Goal: Task Accomplishment & Management: Manage account settings

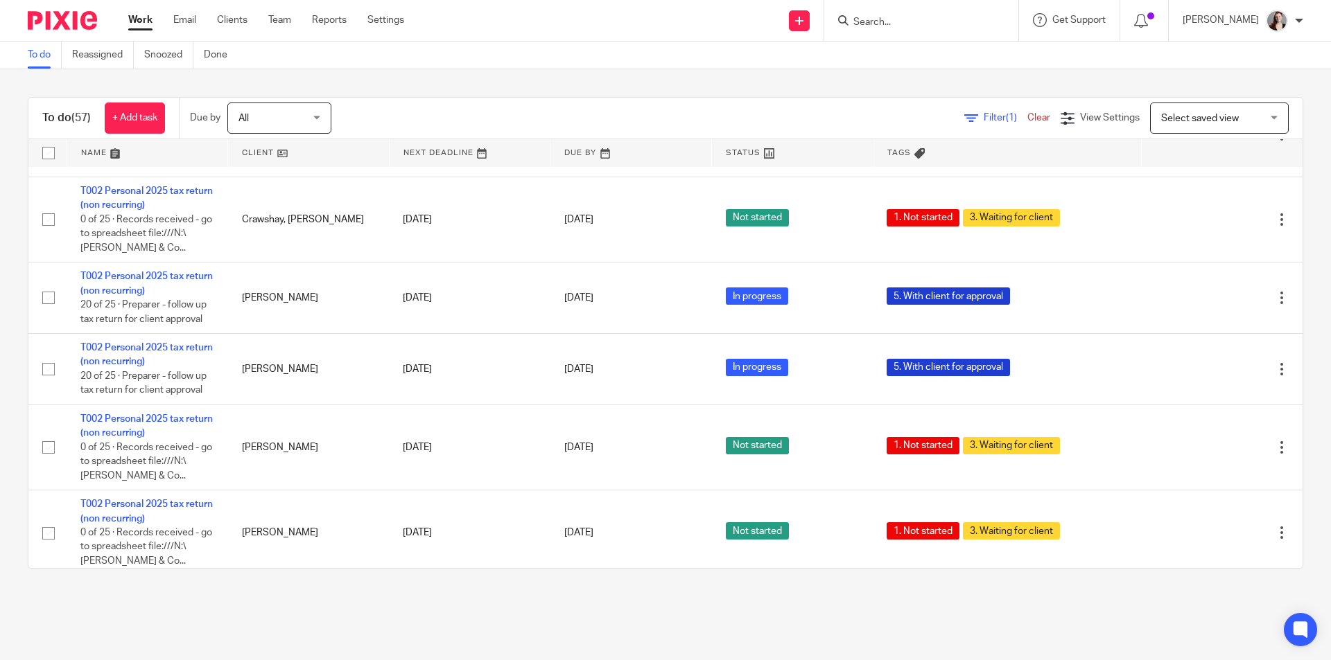
scroll to position [3696, 0]
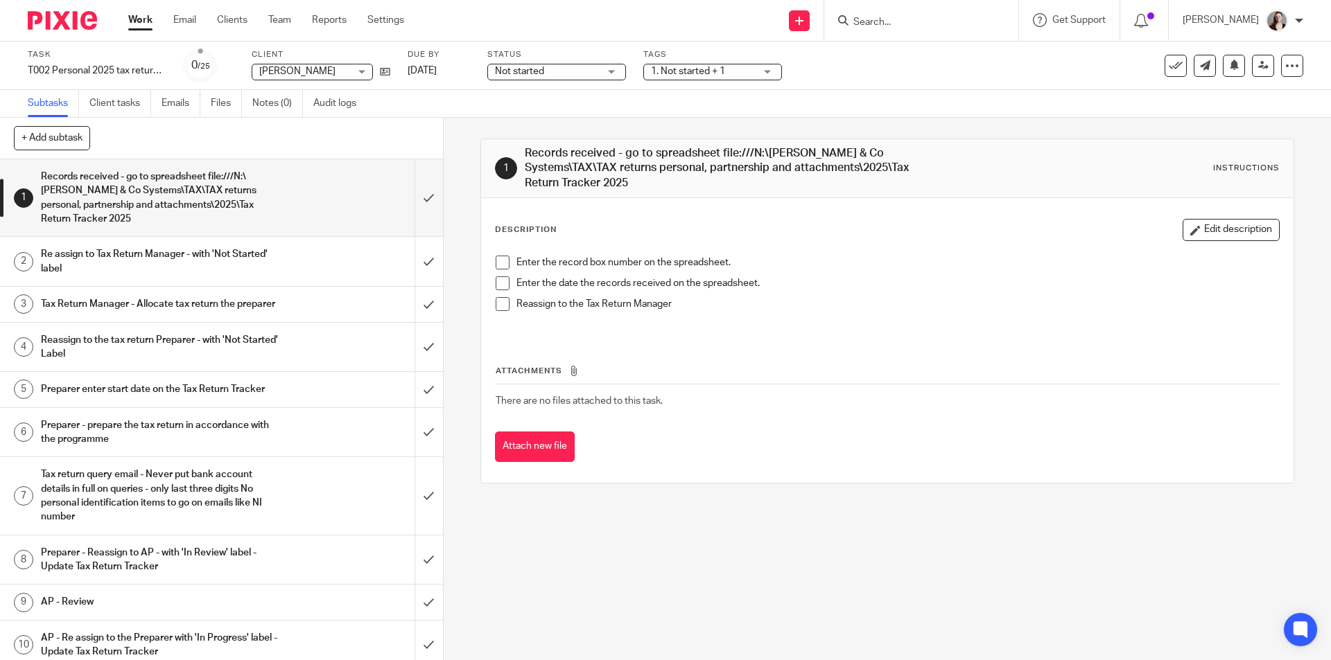
click at [691, 64] on span "1. Not started + 1" at bounding box center [703, 71] width 104 height 15
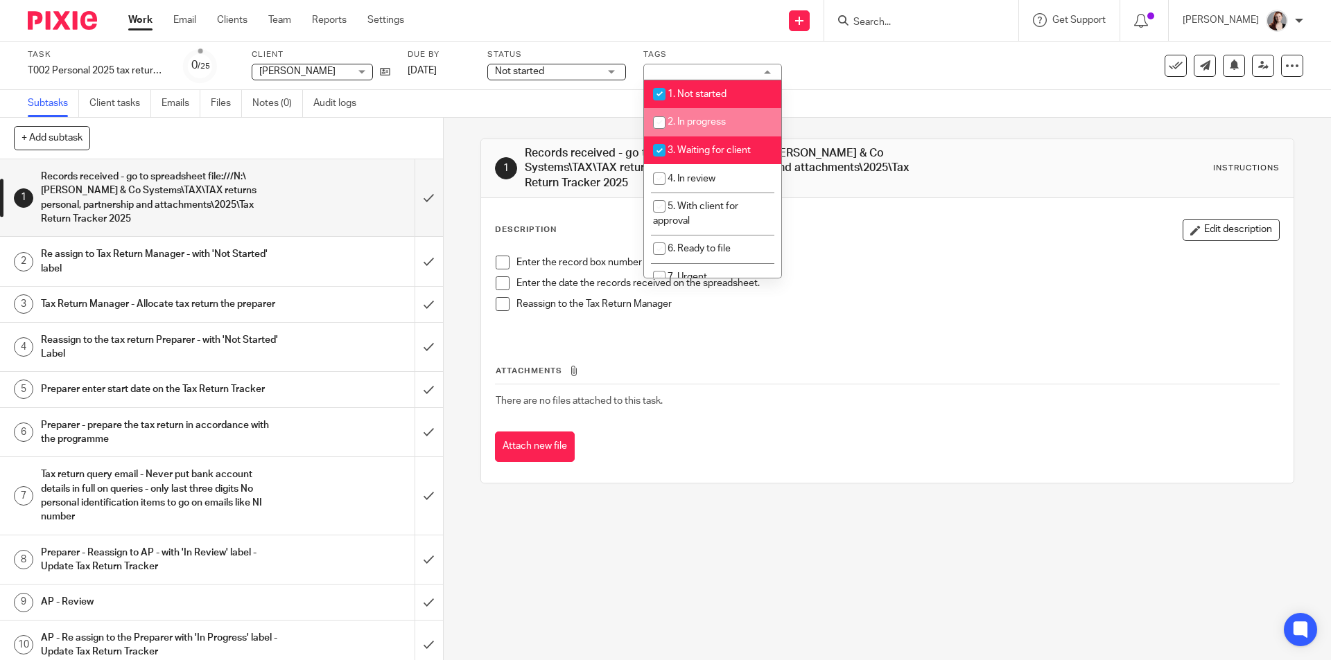
click at [685, 125] on span "2. In progress" at bounding box center [696, 122] width 58 height 10
checkbox input "true"
click at [690, 148] on span "3. Waiting for client" at bounding box center [708, 151] width 83 height 10
checkbox input "false"
click at [675, 94] on span "1. Not started" at bounding box center [696, 94] width 59 height 10
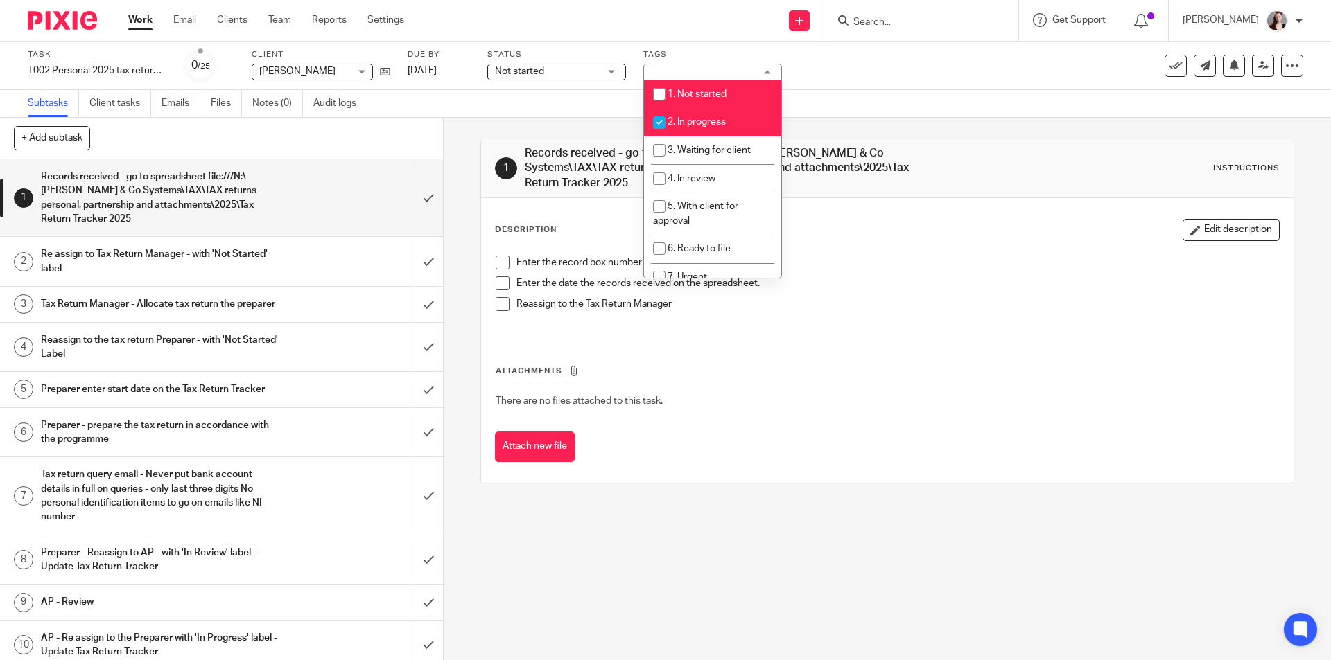
checkbox input "false"
click at [586, 76] on span "Not started" at bounding box center [547, 71] width 104 height 15
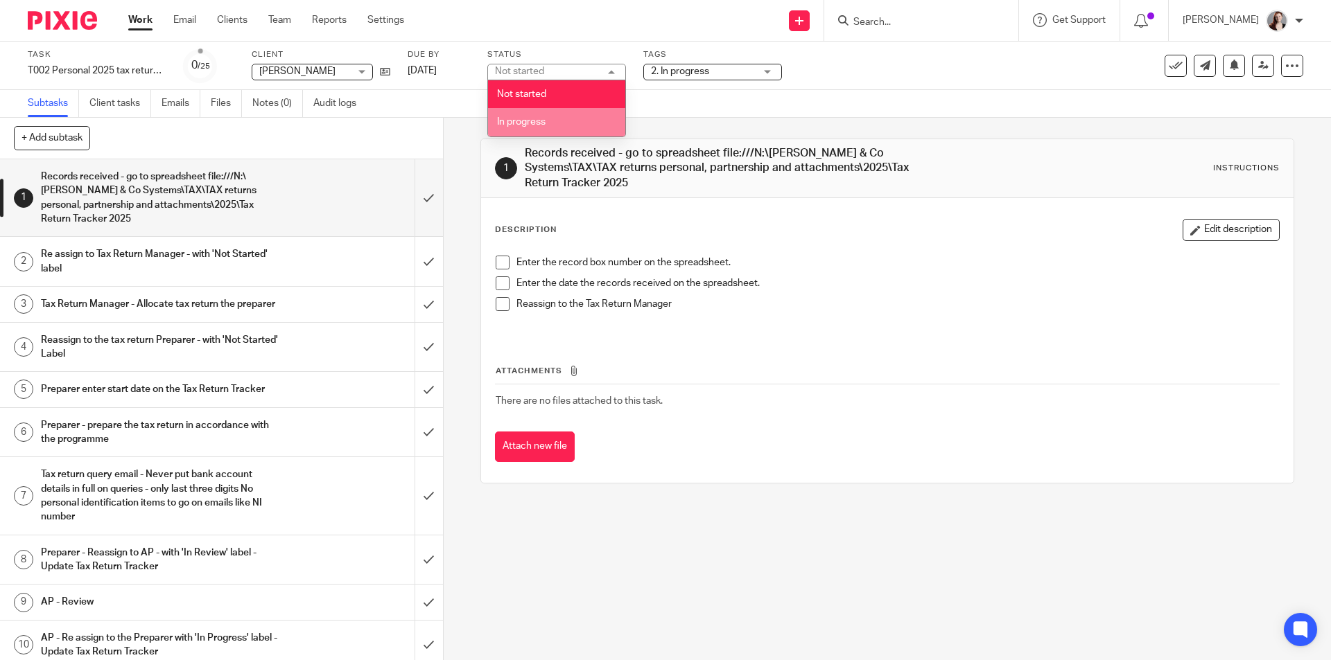
click at [563, 125] on li "In progress" at bounding box center [556, 122] width 137 height 28
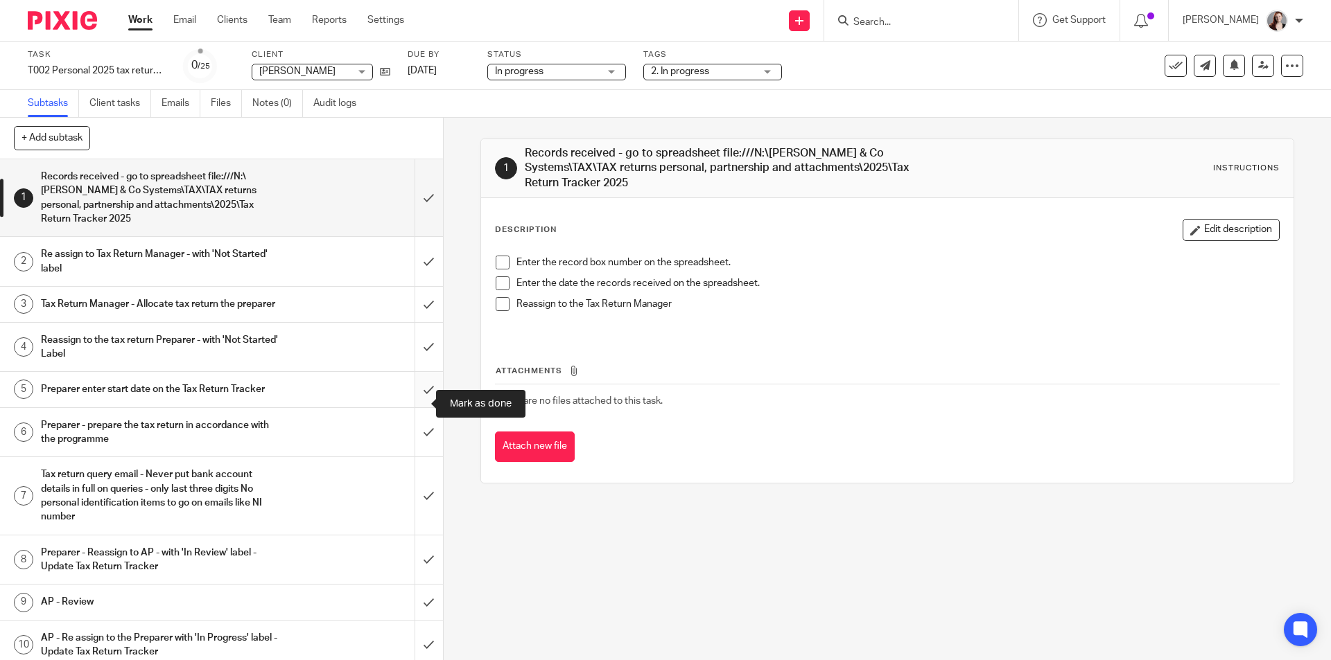
click at [416, 396] on input "submit" at bounding box center [221, 389] width 443 height 35
drag, startPoint x: 421, startPoint y: 360, endPoint x: 413, endPoint y: 310, distance: 50.6
click at [421, 357] on input "submit" at bounding box center [221, 347] width 443 height 49
drag, startPoint x: 412, startPoint y: 300, endPoint x: 407, endPoint y: 263, distance: 37.1
click at [411, 296] on input "submit" at bounding box center [221, 304] width 443 height 35
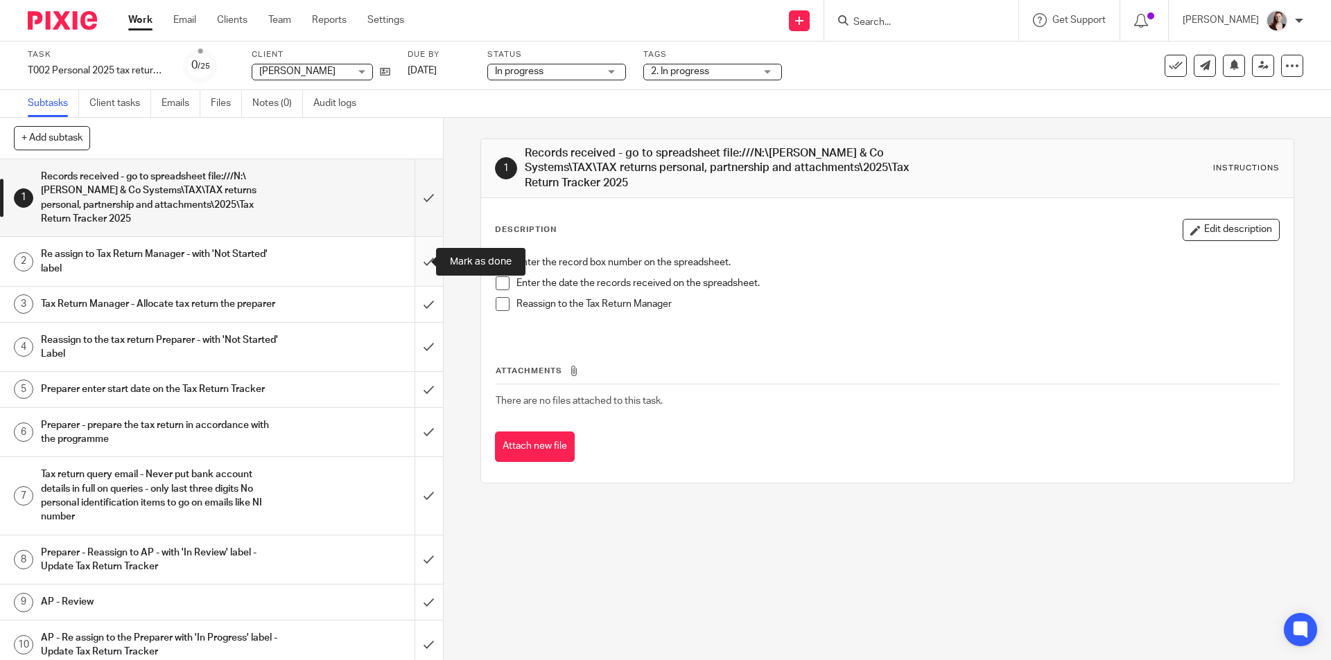
click at [407, 258] on input "submit" at bounding box center [221, 261] width 443 height 49
click at [416, 204] on input "submit" at bounding box center [221, 197] width 443 height 77
click at [409, 429] on input "submit" at bounding box center [221, 432] width 443 height 49
drag, startPoint x: 408, startPoint y: 403, endPoint x: 408, endPoint y: 391, distance: 11.8
click at [408, 397] on input "submit" at bounding box center [221, 389] width 443 height 35
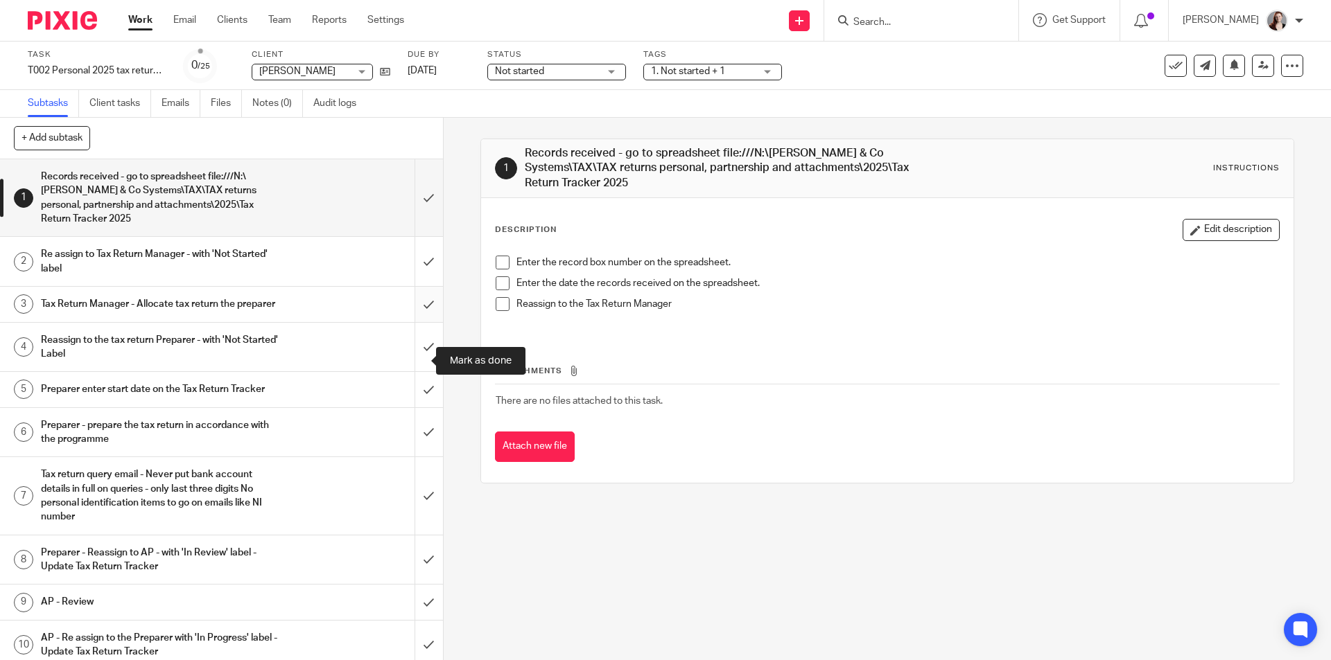
click at [416, 322] on input "submit" at bounding box center [221, 304] width 443 height 35
click at [409, 227] on input "submit" at bounding box center [221, 197] width 443 height 77
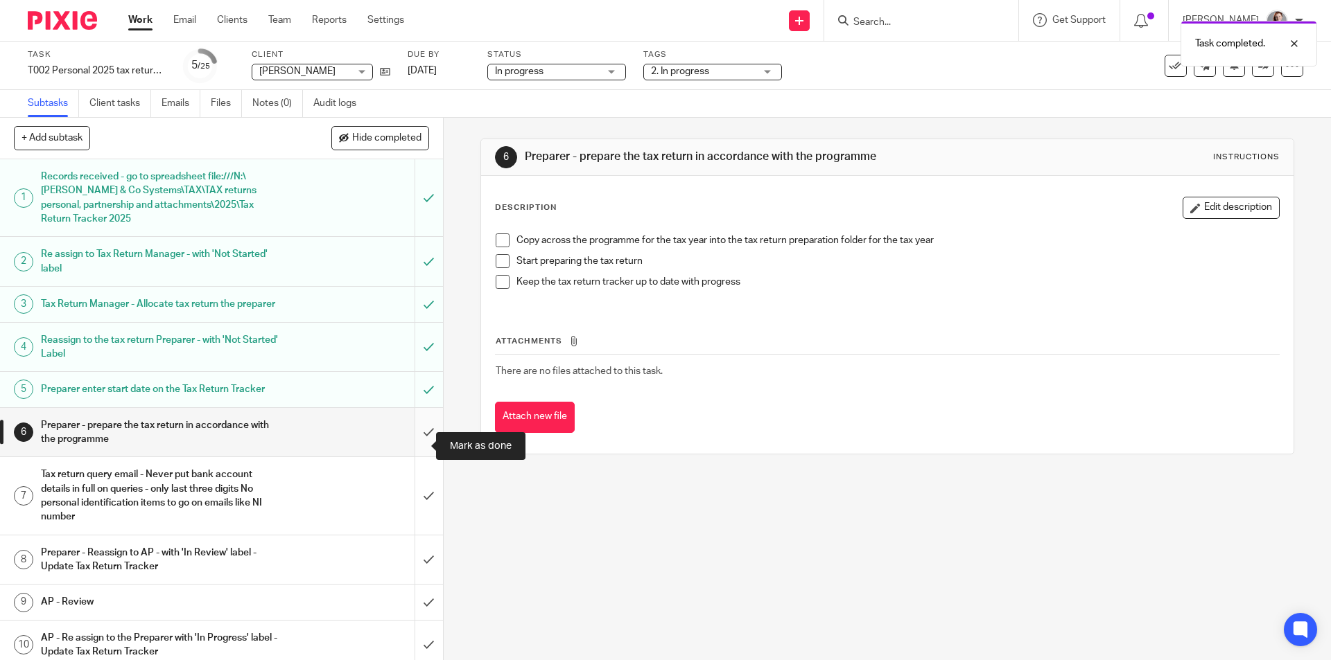
click at [419, 439] on input "submit" at bounding box center [221, 432] width 443 height 49
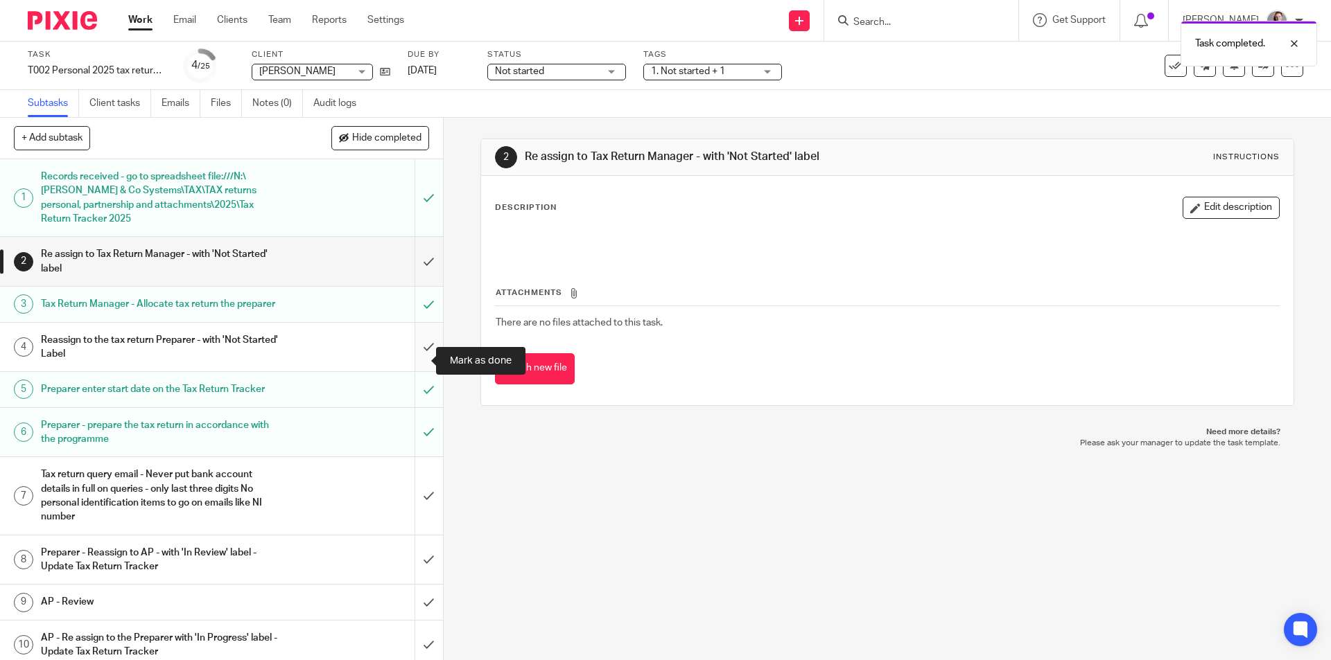
click at [423, 355] on input "submit" at bounding box center [221, 347] width 443 height 49
click at [423, 261] on input "submit" at bounding box center [221, 261] width 443 height 49
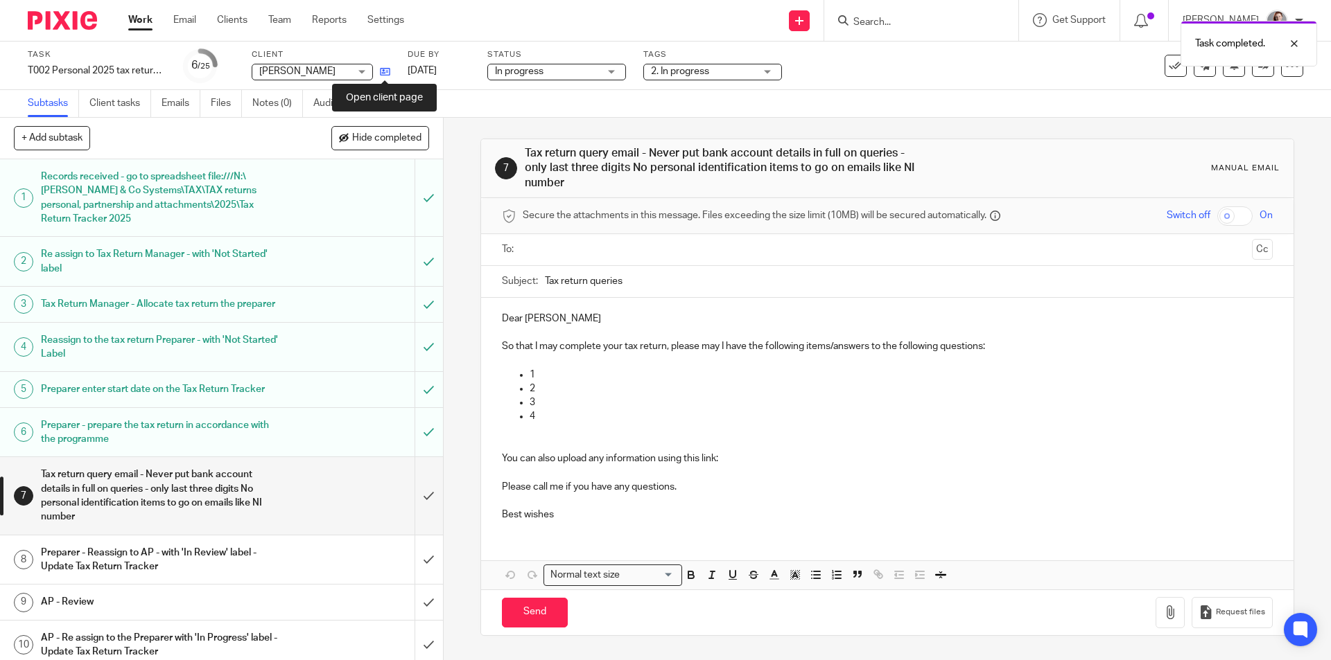
click at [387, 76] on icon at bounding box center [385, 72] width 10 height 10
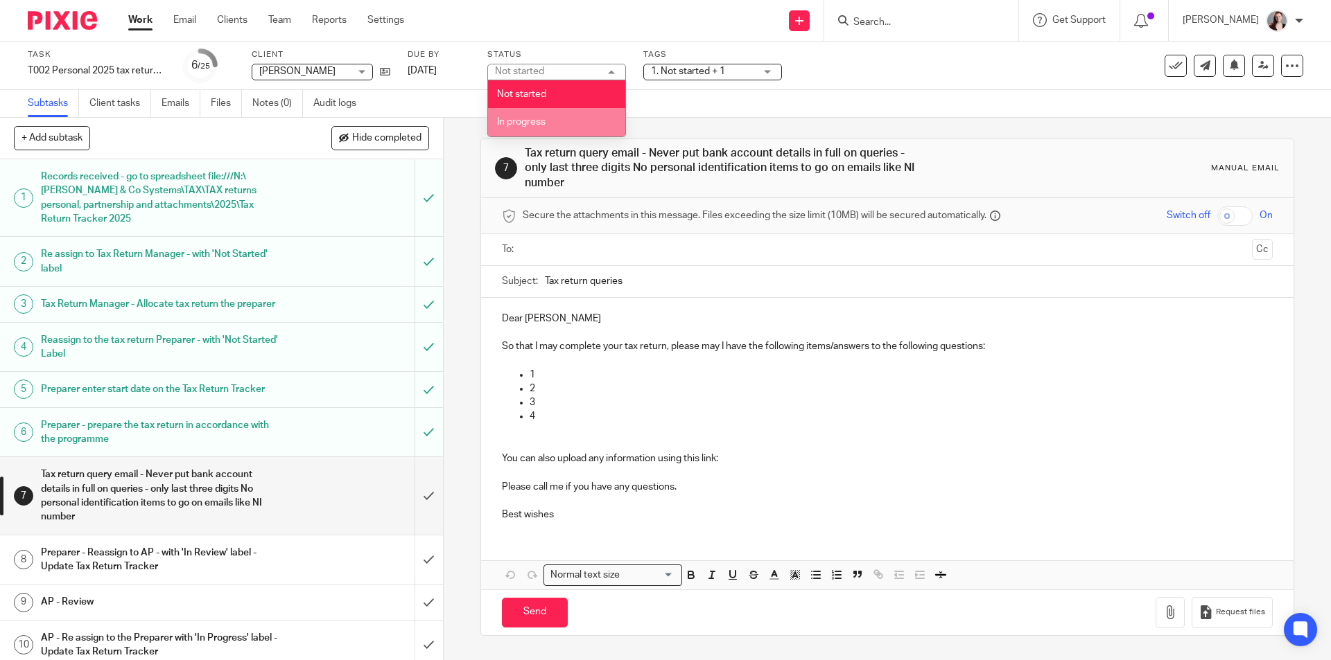
click at [595, 121] on li "In progress" at bounding box center [556, 122] width 137 height 28
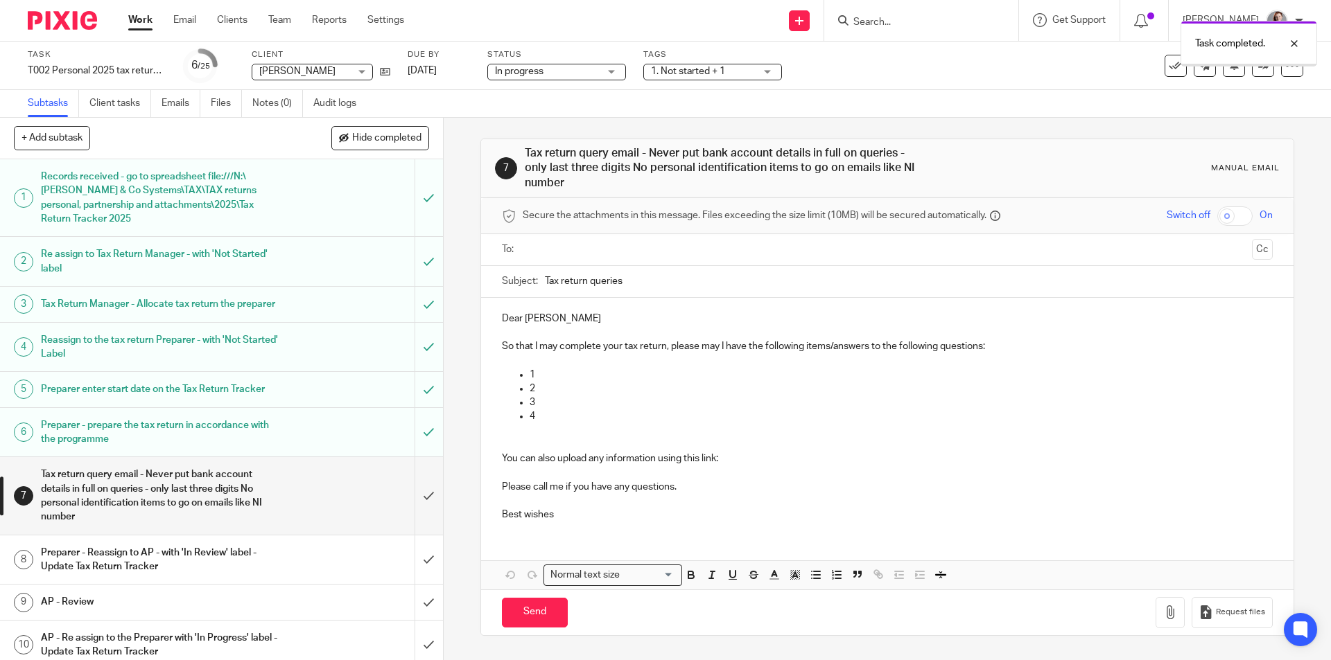
click at [683, 76] on span "1. Not started + 1" at bounding box center [703, 71] width 104 height 15
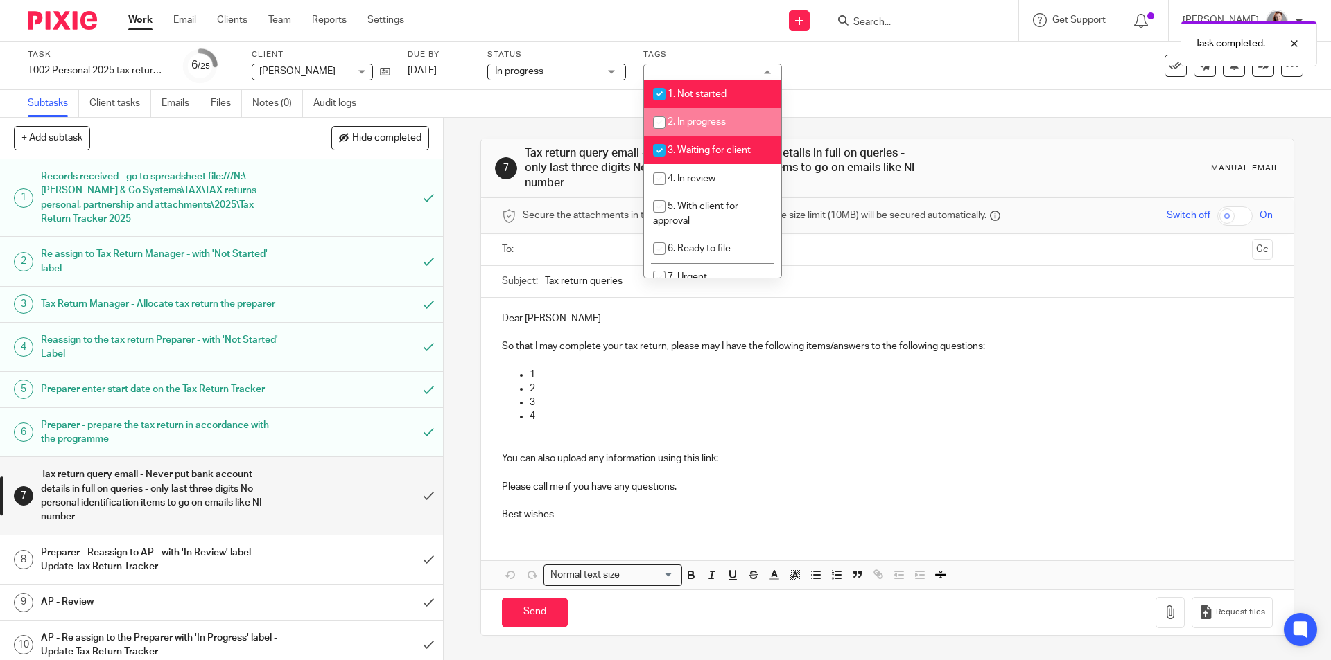
click at [683, 116] on li "2. In progress" at bounding box center [712, 122] width 137 height 28
checkbox input "true"
click at [681, 95] on span "1. Not started" at bounding box center [696, 94] width 59 height 10
checkbox input "false"
click at [689, 144] on li "3. Waiting for client" at bounding box center [712, 151] width 137 height 28
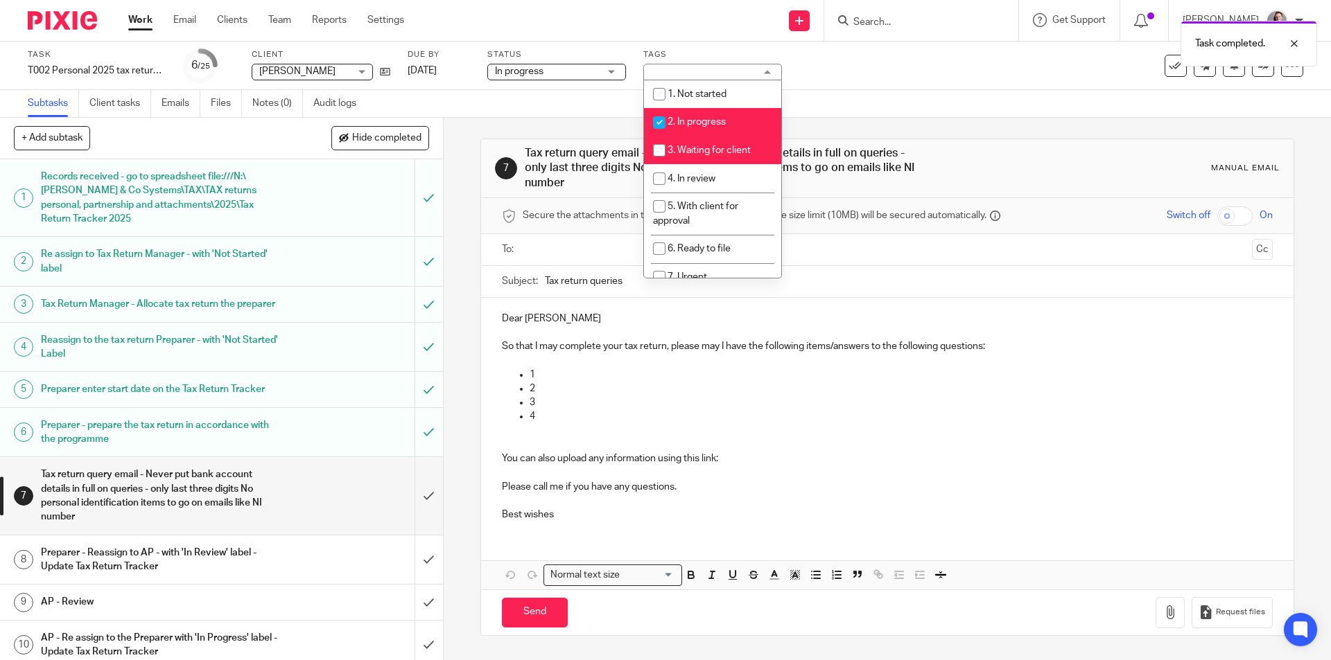
checkbox input "false"
click at [459, 168] on div "7 Tax return query email - Never put bank account details in full on queries - …" at bounding box center [887, 389] width 887 height 543
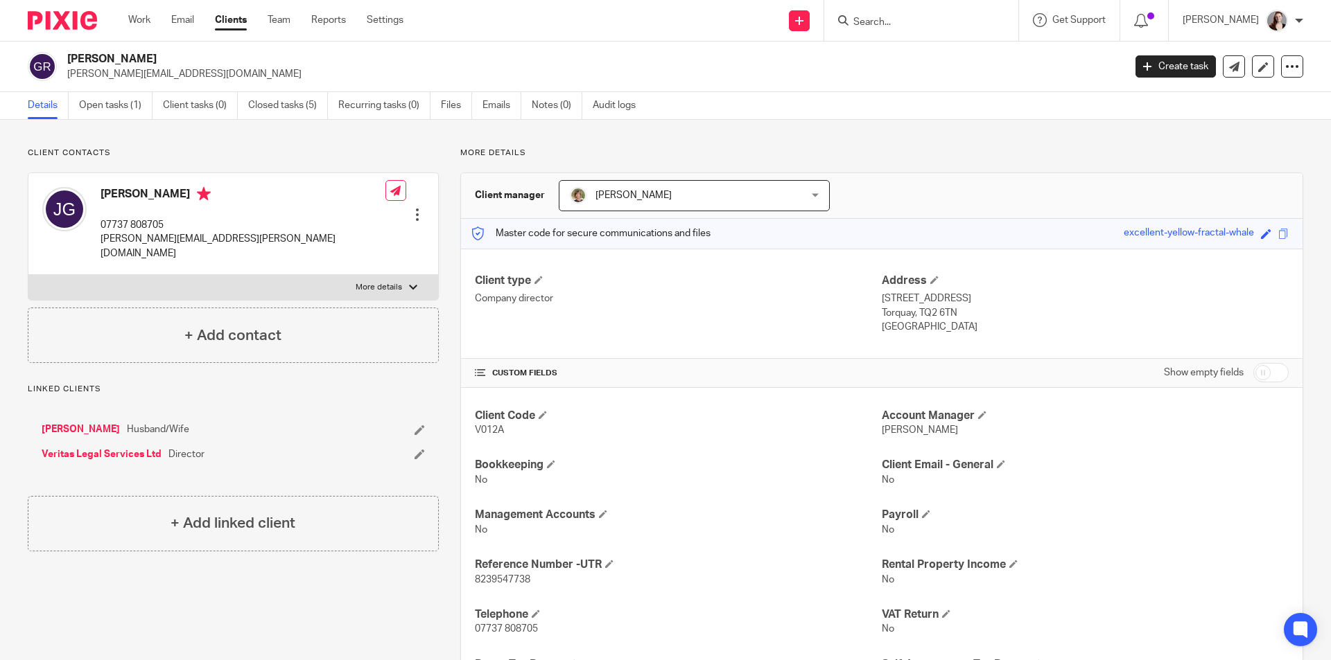
click at [152, 220] on p "07737 808705" at bounding box center [242, 225] width 285 height 14
copy div "07737 808705"
click at [214, 238] on p "james.guthrie@veritaslegal.co.uk" at bounding box center [242, 246] width 285 height 28
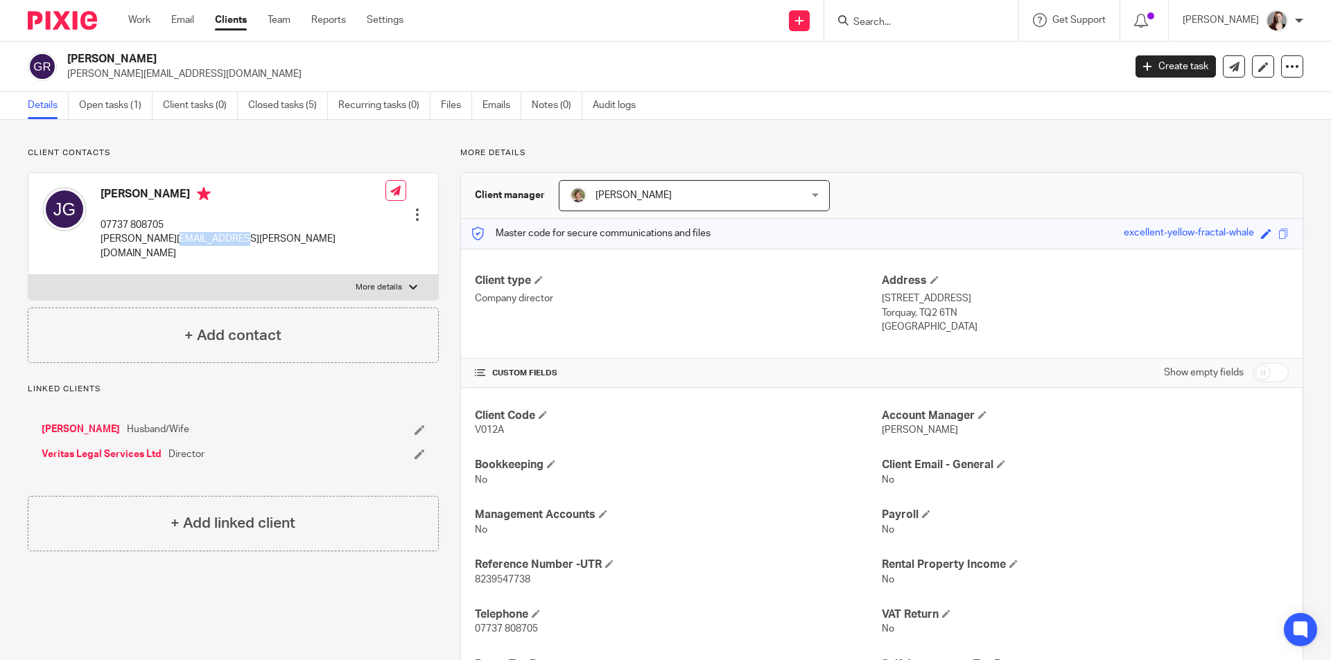
click at [214, 238] on p "james.guthrie@veritaslegal.co.uk" at bounding box center [242, 246] width 285 height 28
copy div "james.guthrie@veritaslegal.co.uk"
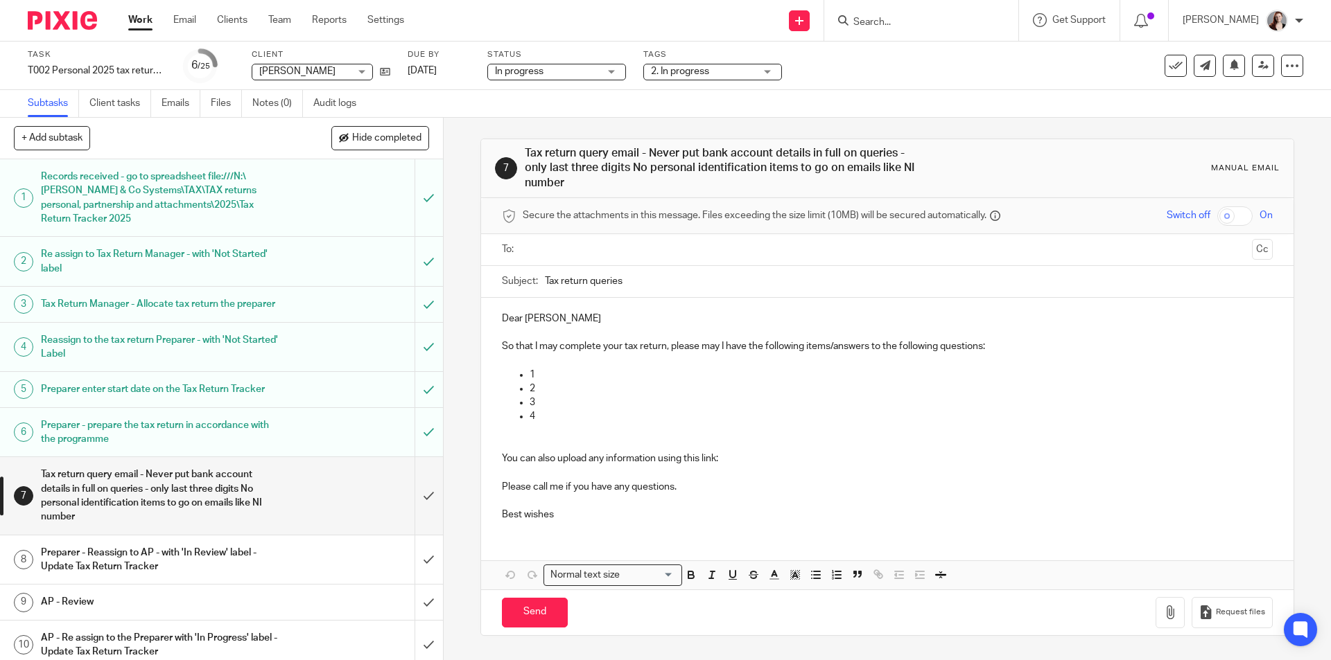
click at [392, 71] on div "Task T002 Personal 2025 tax return (non recurring) Save T002 Personal 2025 tax …" at bounding box center [559, 65] width 1062 height 33
click at [389, 71] on icon at bounding box center [385, 72] width 10 height 10
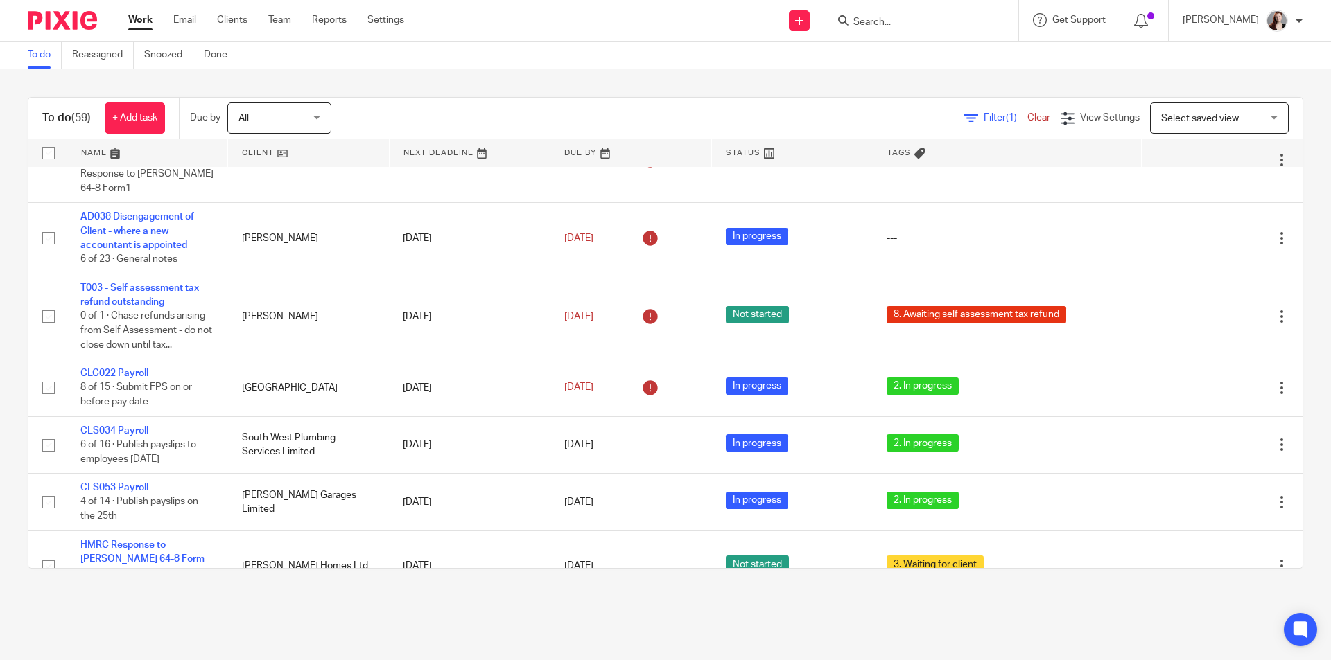
scroll to position [577, 0]
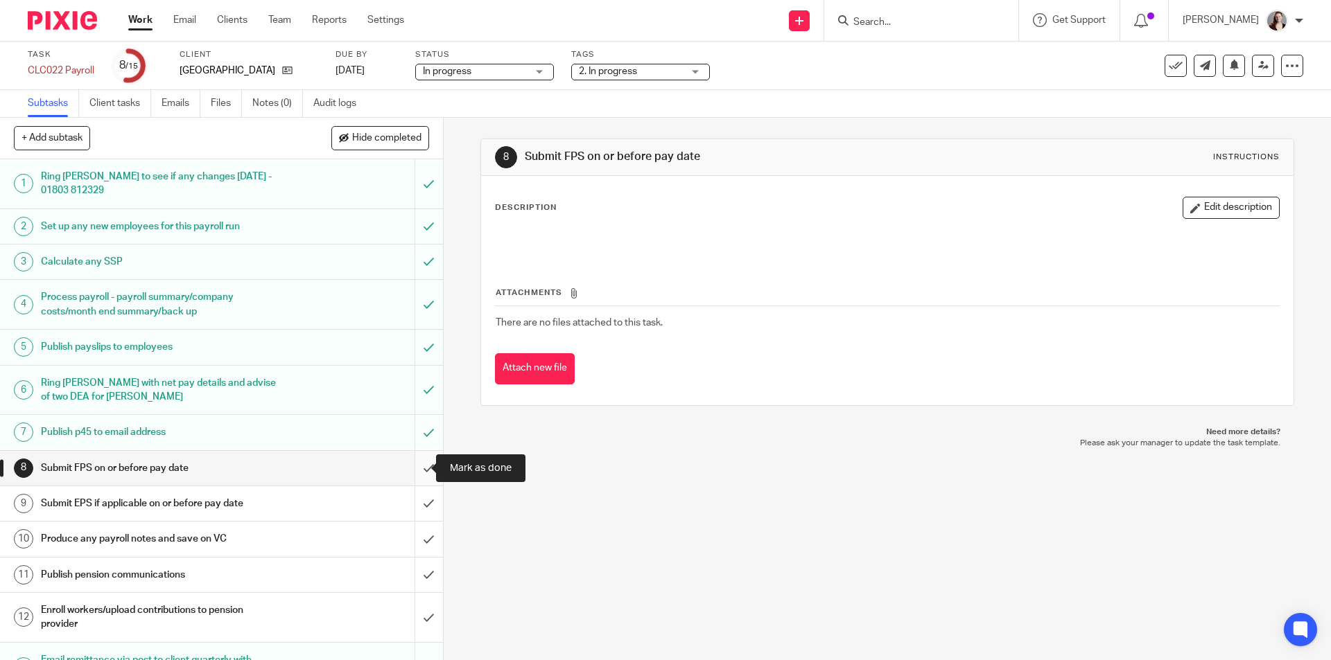
click at [421, 473] on input "submit" at bounding box center [221, 468] width 443 height 35
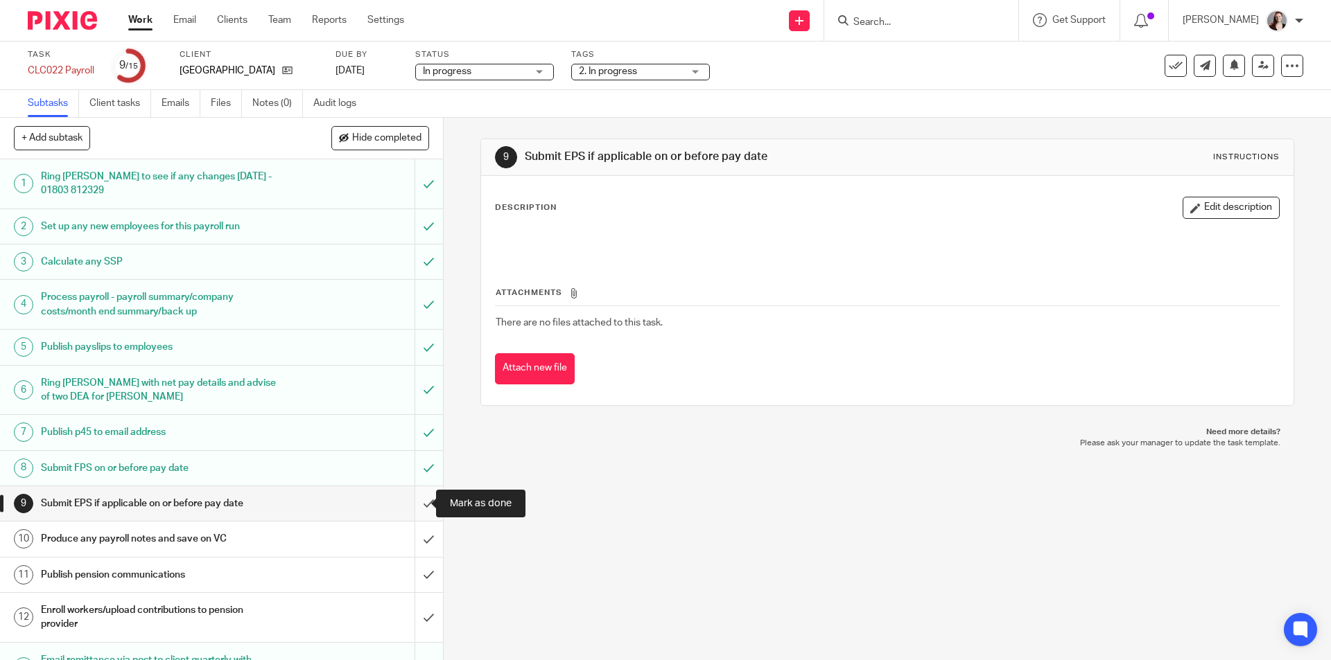
click at [413, 509] on input "submit" at bounding box center [221, 503] width 443 height 35
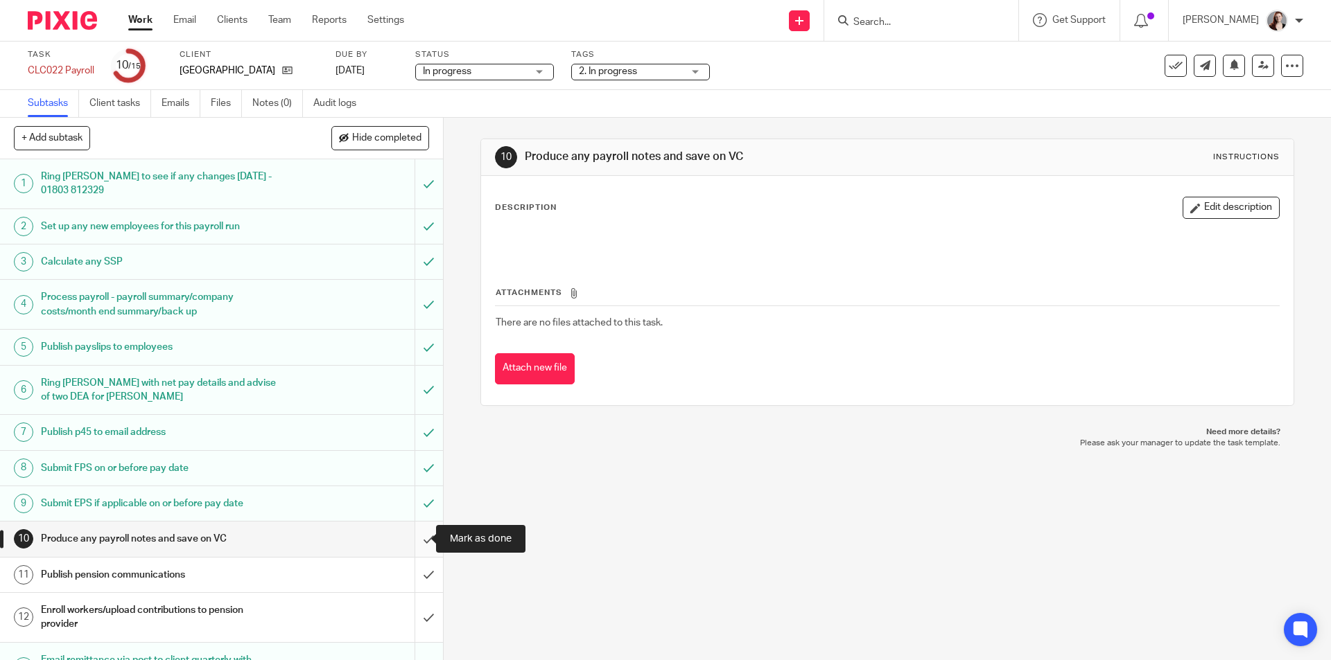
click at [420, 541] on input "submit" at bounding box center [221, 539] width 443 height 35
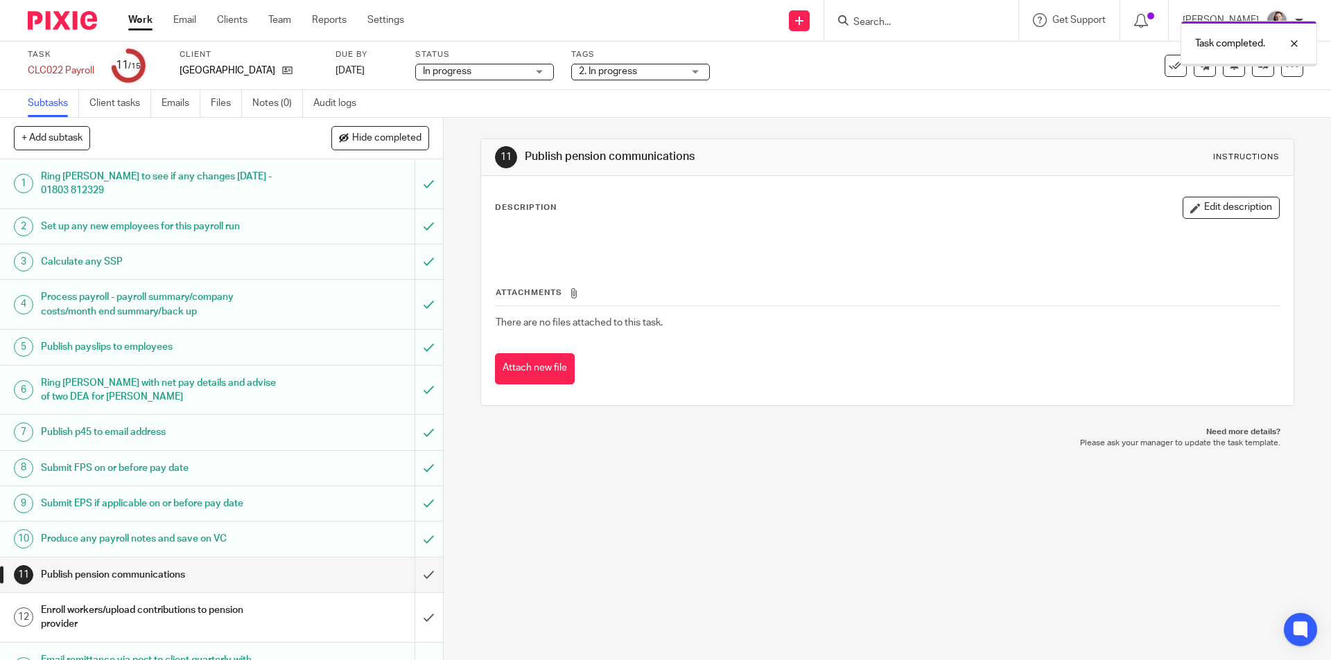
scroll to position [118, 0]
